Goal: Task Accomplishment & Management: Use online tool/utility

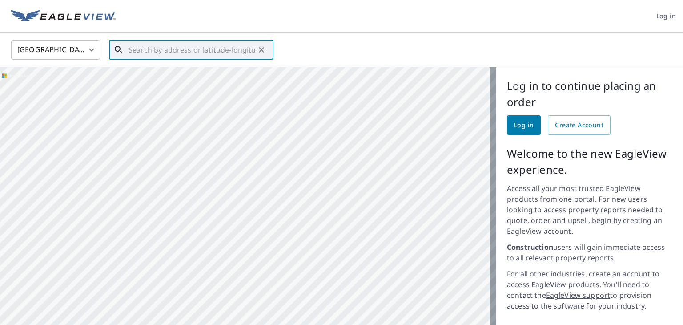
click at [203, 57] on input "text" at bounding box center [192, 49] width 127 height 25
paste input "[STREET_ADDRESS]"
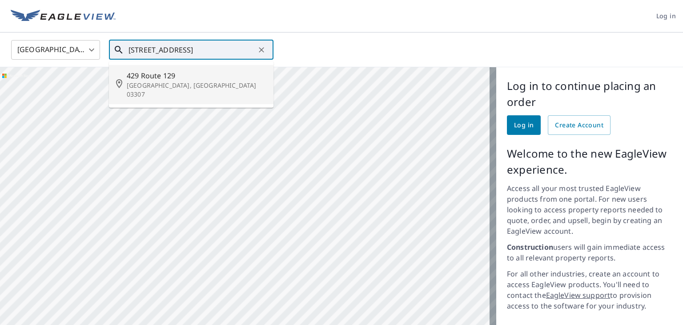
click at [183, 86] on p "[GEOGRAPHIC_DATA], [GEOGRAPHIC_DATA] 03307" at bounding box center [197, 90] width 140 height 18
type input "[STREET_ADDRESS]"
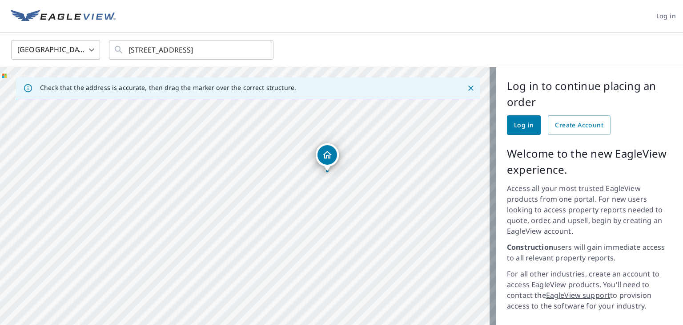
drag, startPoint x: 407, startPoint y: 150, endPoint x: 359, endPoint y: 214, distance: 79.8
click at [359, 214] on div "[STREET_ADDRESS]" at bounding box center [248, 239] width 497 height 345
drag, startPoint x: 305, startPoint y: 166, endPoint x: 61, endPoint y: 154, distance: 244.1
click at [61, 154] on div "[STREET_ADDRESS]" at bounding box center [248, 239] width 497 height 345
drag, startPoint x: 376, startPoint y: 190, endPoint x: 217, endPoint y: 117, distance: 174.2
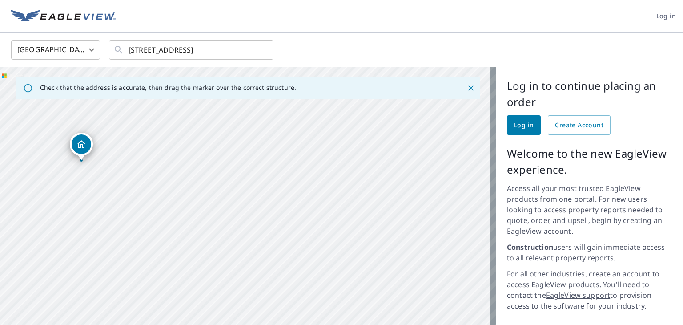
click at [212, 117] on div "[STREET_ADDRESS]" at bounding box center [248, 239] width 497 height 345
drag, startPoint x: 300, startPoint y: 157, endPoint x: 358, endPoint y: 126, distance: 65.1
click at [297, 162] on div "[STREET_ADDRESS]" at bounding box center [248, 239] width 497 height 345
click at [458, 88] on div at bounding box center [467, 88] width 19 height 16
click at [467, 89] on icon "Close" at bounding box center [471, 88] width 9 height 9
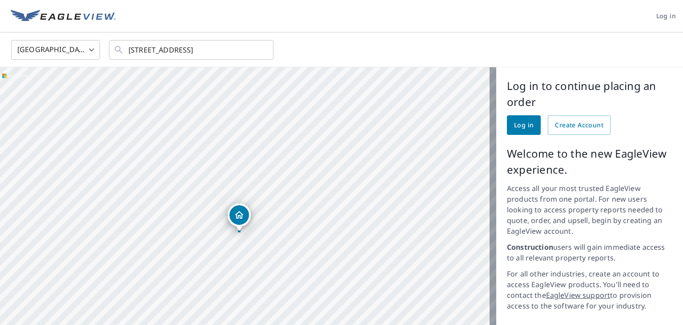
drag, startPoint x: 383, startPoint y: 153, endPoint x: 262, endPoint y: 87, distance: 137.6
click at [271, 81] on div "[STREET_ADDRESS]" at bounding box center [248, 239] width 497 height 345
drag, startPoint x: 335, startPoint y: 145, endPoint x: 253, endPoint y: 136, distance: 82.7
click at [253, 136] on div "[STREET_ADDRESS]" at bounding box center [248, 239] width 497 height 345
